Goal: Task Accomplishment & Management: Complete application form

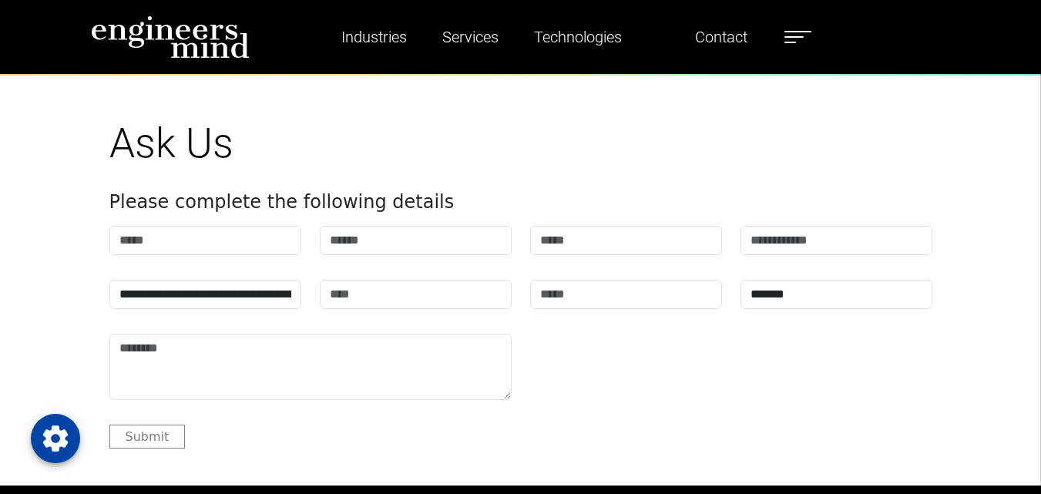
scroll to position [4680, 0]
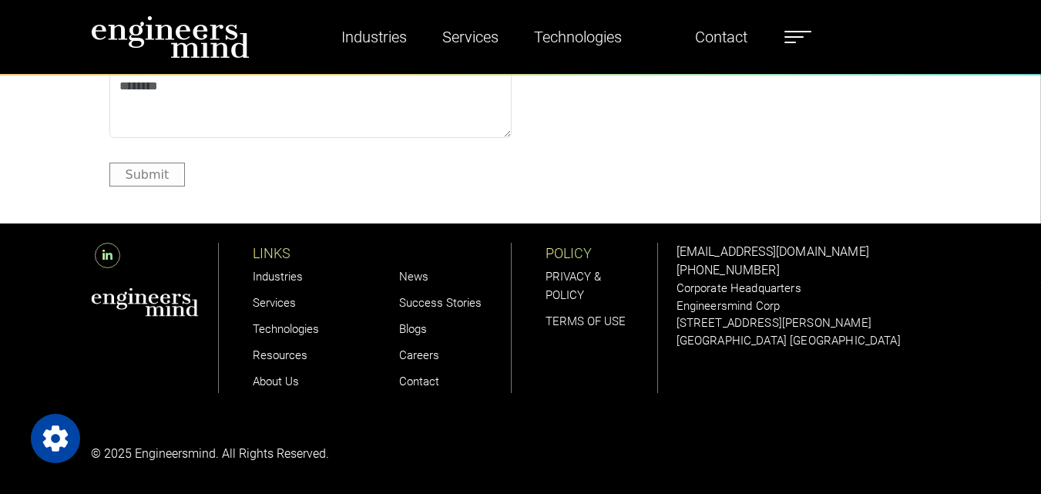
click at [114, 257] on icon at bounding box center [107, 255] width 25 height 25
click at [423, 354] on link "Careers" at bounding box center [419, 355] width 40 height 14
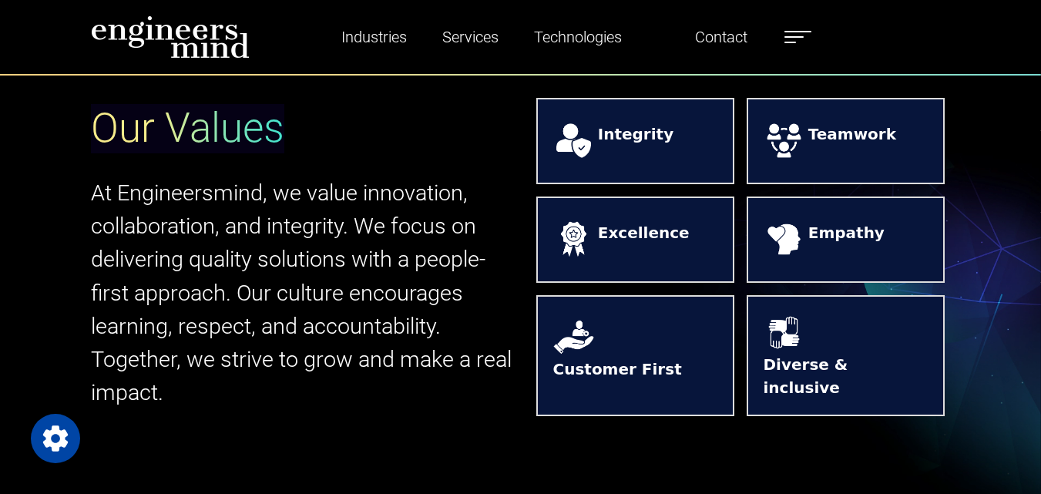
scroll to position [693, 0]
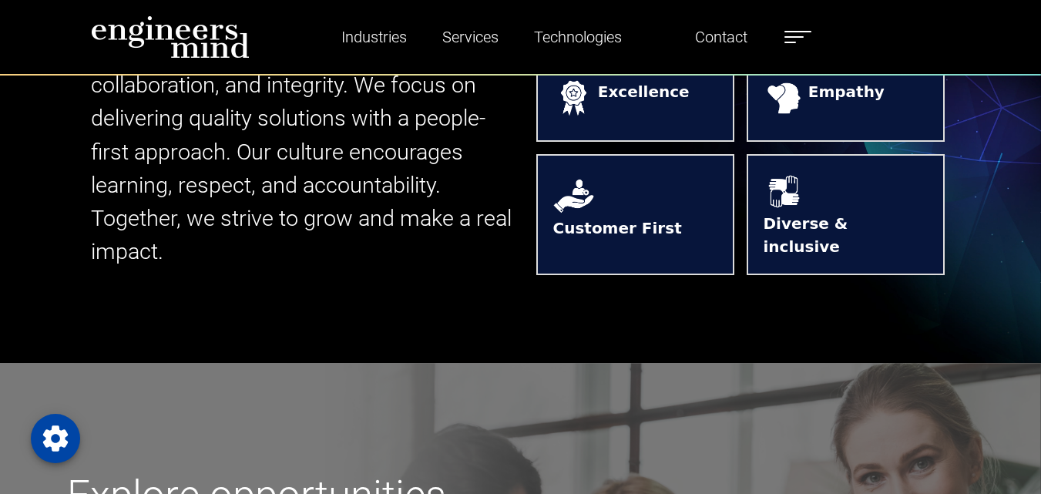
click at [808, 226] on strong "Diverse & inclusive" at bounding box center [845, 235] width 164 height 46
click at [660, 216] on strong "Customer First" at bounding box center [617, 234] width 129 height 37
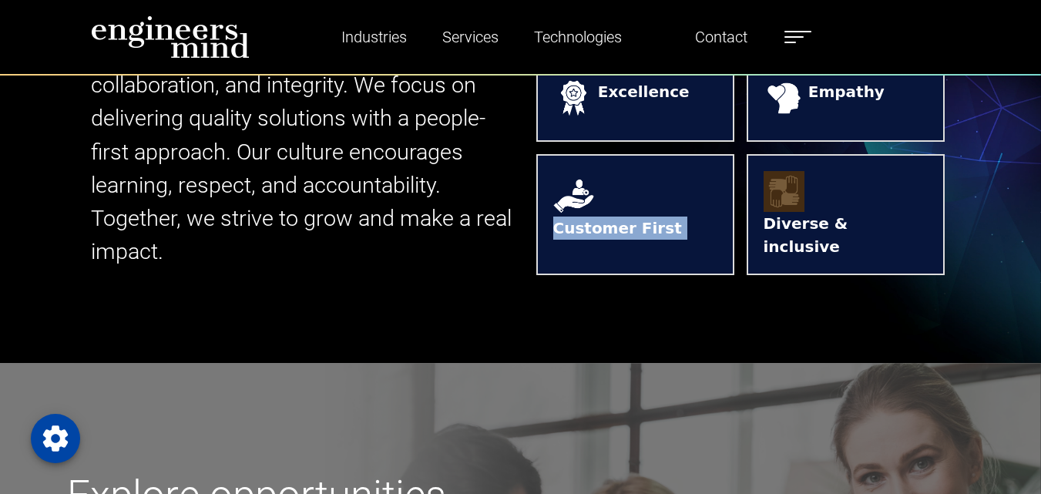
click at [660, 216] on strong "Customer First" at bounding box center [617, 234] width 129 height 37
click at [578, 210] on img at bounding box center [573, 196] width 41 height 41
drag, startPoint x: 578, startPoint y: 210, endPoint x: 655, endPoint y: 210, distance: 77.0
click at [585, 210] on img at bounding box center [573, 196] width 41 height 41
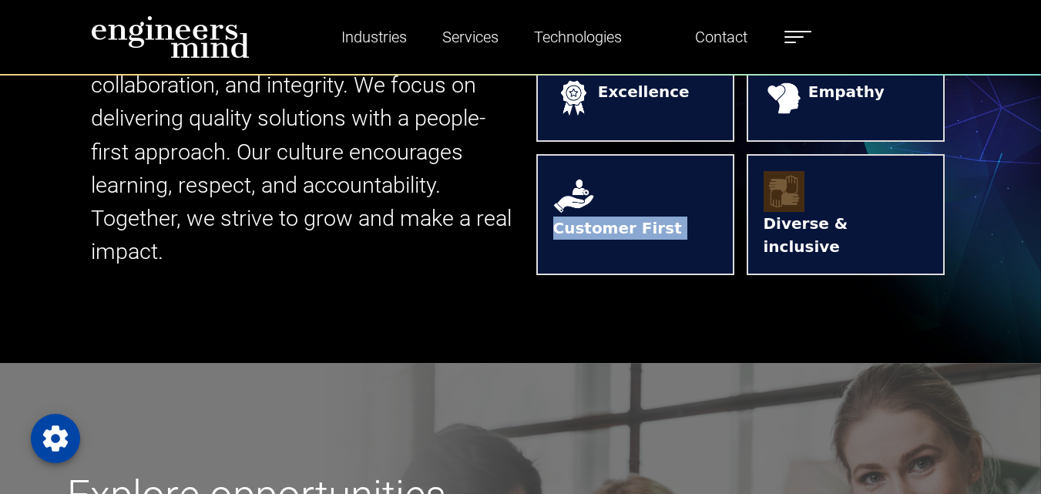
click at [655, 216] on strong "Customer First" at bounding box center [617, 234] width 129 height 37
click at [656, 216] on strong "Customer First" at bounding box center [617, 234] width 129 height 37
drag, startPoint x: 656, startPoint y: 210, endPoint x: 681, endPoint y: 210, distance: 25.4
click at [659, 216] on strong "Customer First" at bounding box center [617, 234] width 129 height 37
click at [681, 216] on strong "Customer First" at bounding box center [617, 234] width 129 height 37
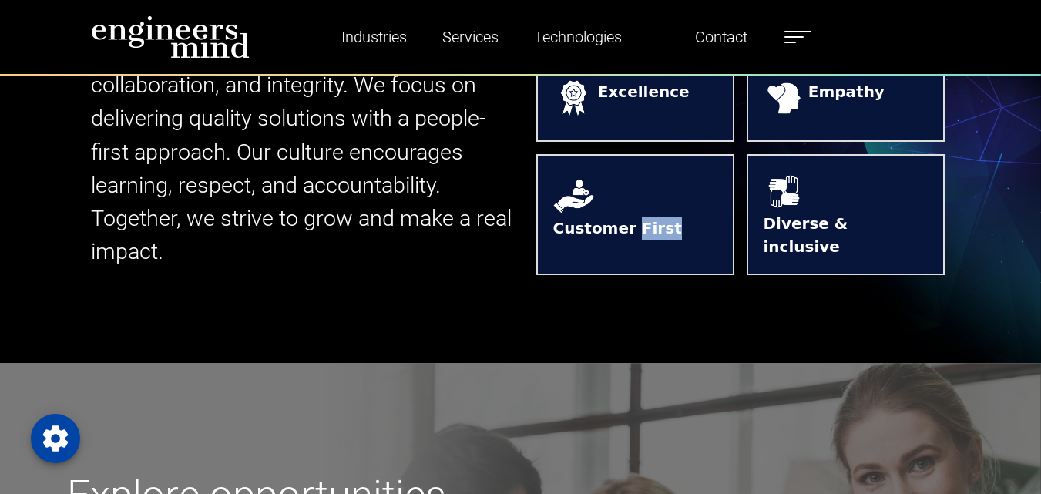
click at [682, 216] on strong "Customer First" at bounding box center [617, 234] width 129 height 37
click at [637, 216] on strong "Customer First" at bounding box center [617, 234] width 129 height 37
click at [636, 216] on strong "Customer First" at bounding box center [617, 234] width 129 height 37
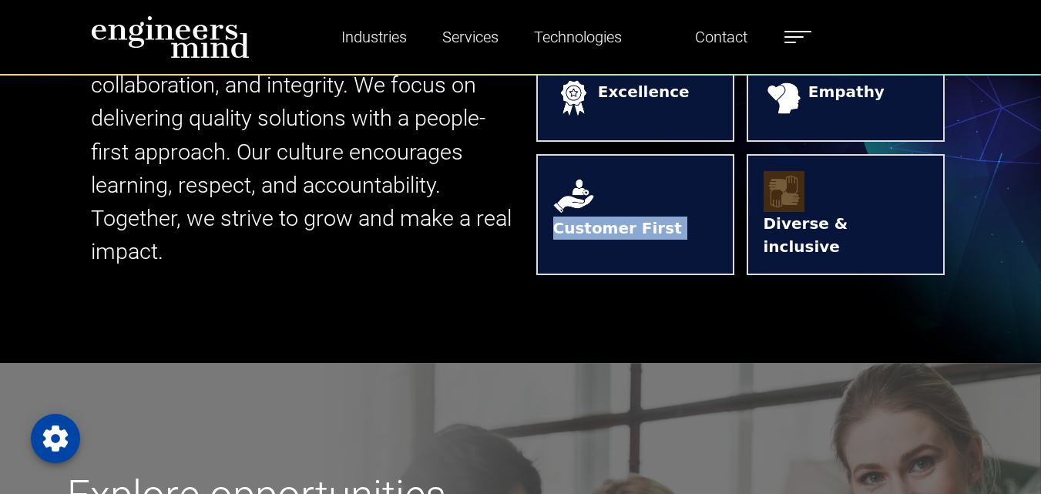
click at [627, 216] on strong "Customer First" at bounding box center [617, 234] width 129 height 37
drag, startPoint x: 627, startPoint y: 204, endPoint x: 685, endPoint y: 204, distance: 57.8
click at [636, 216] on strong "Customer First" at bounding box center [617, 234] width 129 height 37
click at [682, 216] on strong "Customer First" at bounding box center [617, 234] width 129 height 37
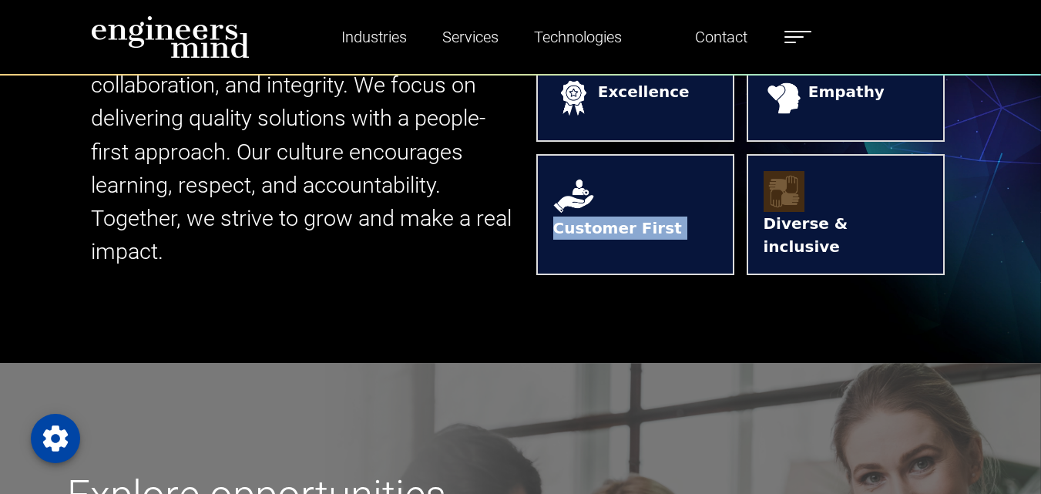
click at [682, 216] on strong "Customer First" at bounding box center [617, 234] width 129 height 37
click at [600, 216] on strong "Customer First" at bounding box center [617, 234] width 129 height 37
click at [600, 222] on strong "Customer First" at bounding box center [617, 234] width 129 height 37
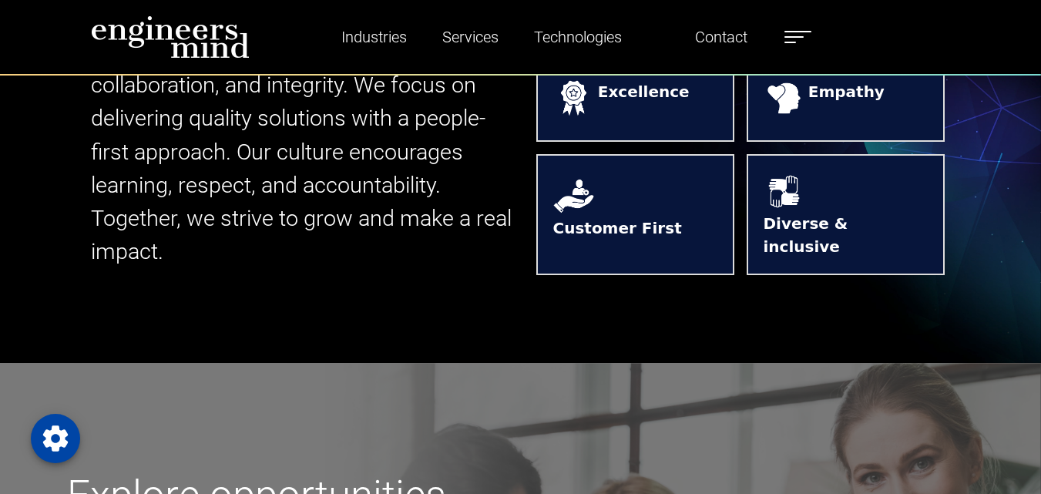
click at [860, 246] on strong "Diverse & inclusive" at bounding box center [845, 235] width 164 height 46
click at [640, 216] on strong "Customer First" at bounding box center [617, 234] width 129 height 37
click at [682, 216] on strong "Customer First" at bounding box center [617, 234] width 129 height 37
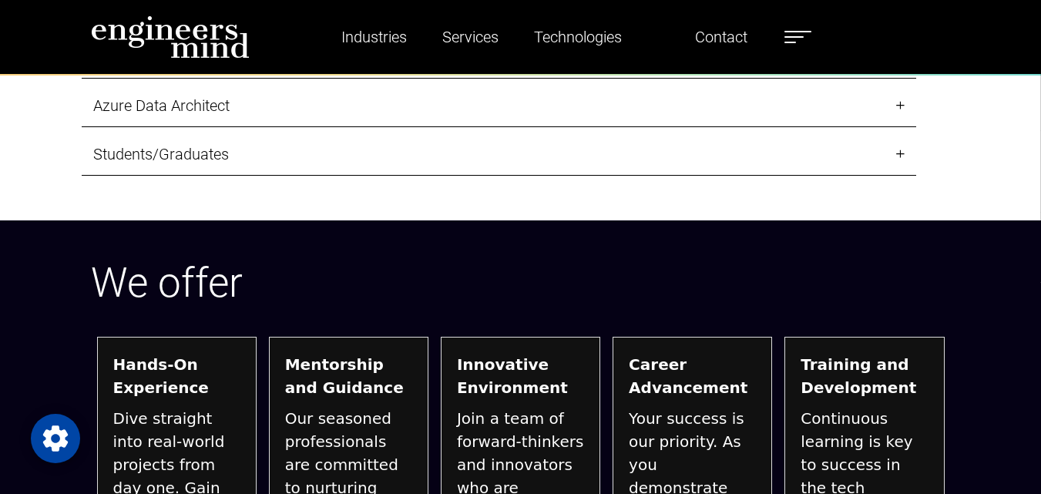
scroll to position [1618, 0]
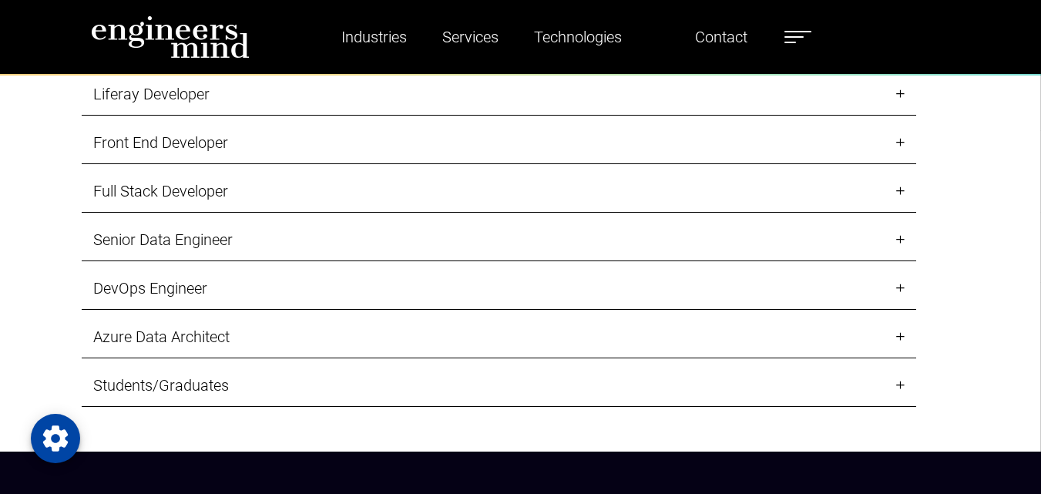
click at [267, 136] on link "Front End Developer" at bounding box center [499, 143] width 834 height 42
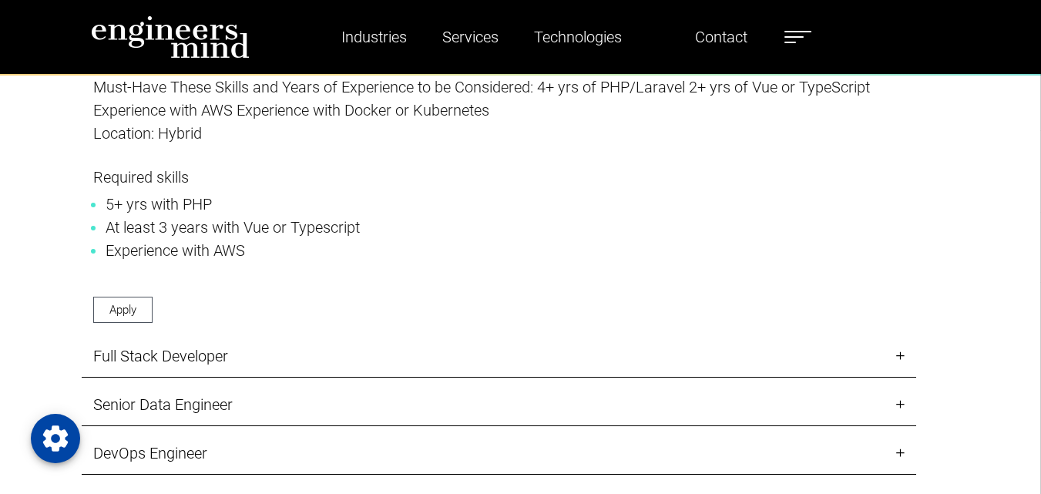
scroll to position [1772, 0]
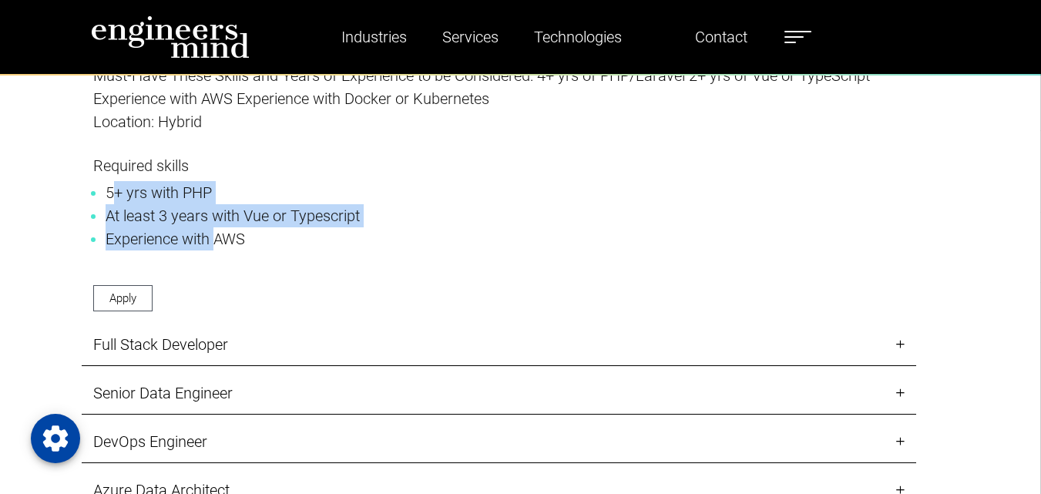
drag, startPoint x: 117, startPoint y: 191, endPoint x: 233, endPoint y: 230, distance: 121.8
click at [229, 230] on ul "5+ yrs with PHP At least 3 years with Vue or Typescript Experience with AWS" at bounding box center [498, 215] width 811 height 69
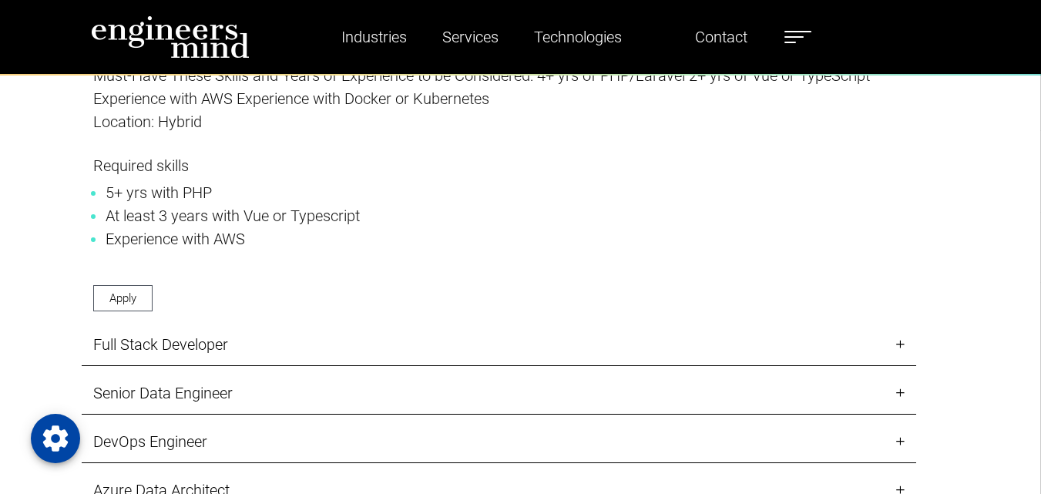
click at [233, 230] on li "Experience with AWS" at bounding box center [499, 238] width 787 height 23
click at [122, 292] on link "Apply" at bounding box center [122, 298] width 59 height 27
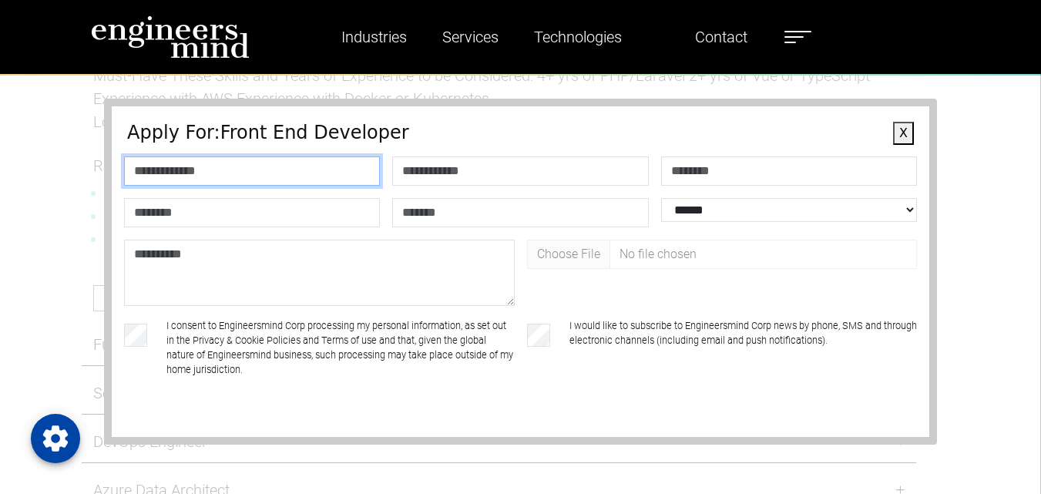
click at [195, 176] on input "text" at bounding box center [252, 170] width 256 height 29
click at [195, 147] on form "**********" at bounding box center [520, 315] width 787 height 387
click at [0, 176] on div "**********" at bounding box center [520, 271] width 1041 height 444
click at [893, 133] on button "X" at bounding box center [903, 133] width 21 height 23
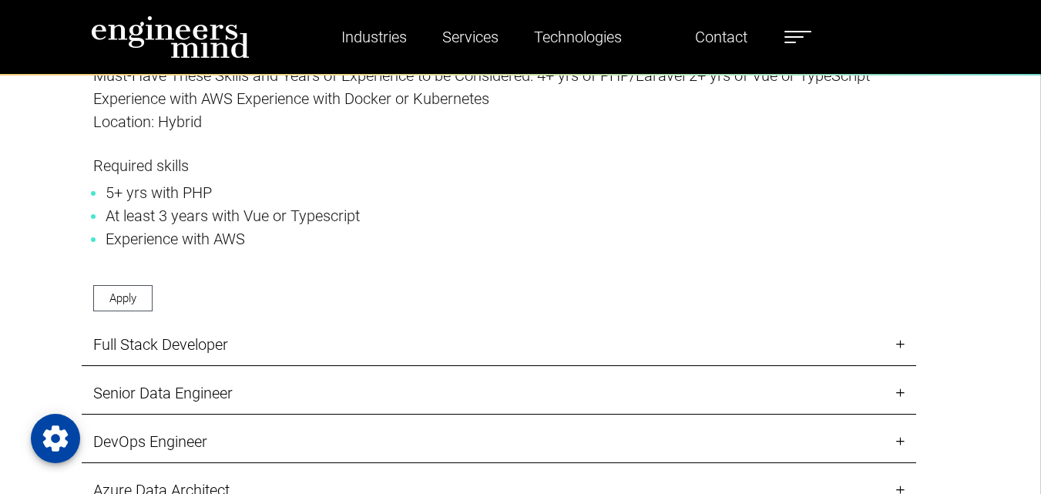
click at [140, 181] on li "5+ yrs with PHP" at bounding box center [499, 192] width 787 height 23
